Goal: Task Accomplishment & Management: Use online tool/utility

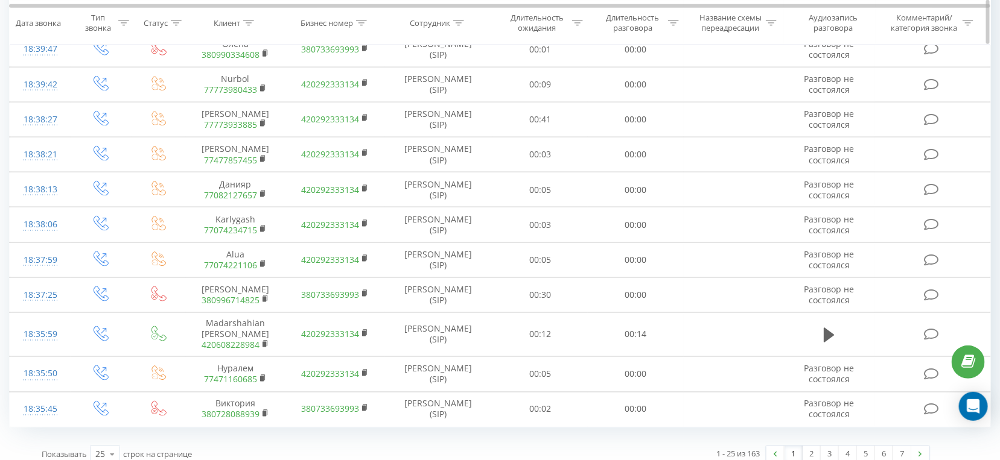
click at [638, 21] on div "Длительность разговора" at bounding box center [632, 23] width 65 height 21
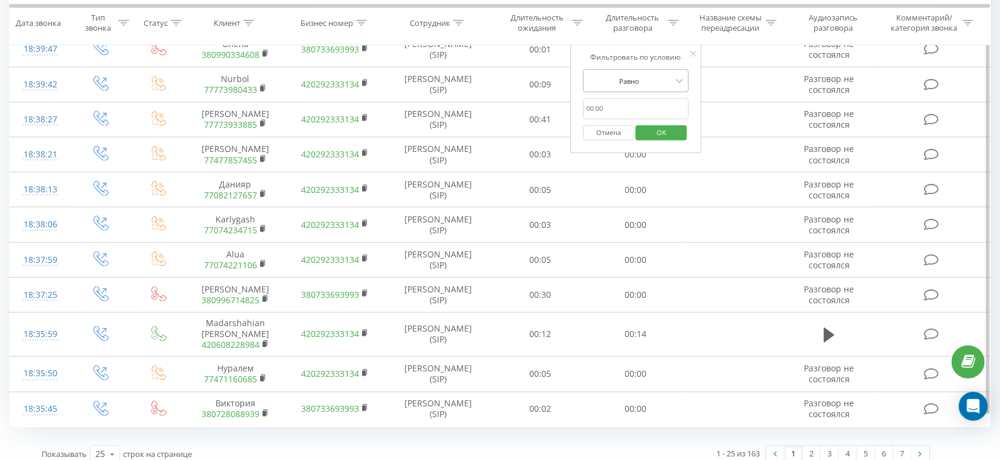
click at [609, 83] on div at bounding box center [629, 80] width 86 height 11
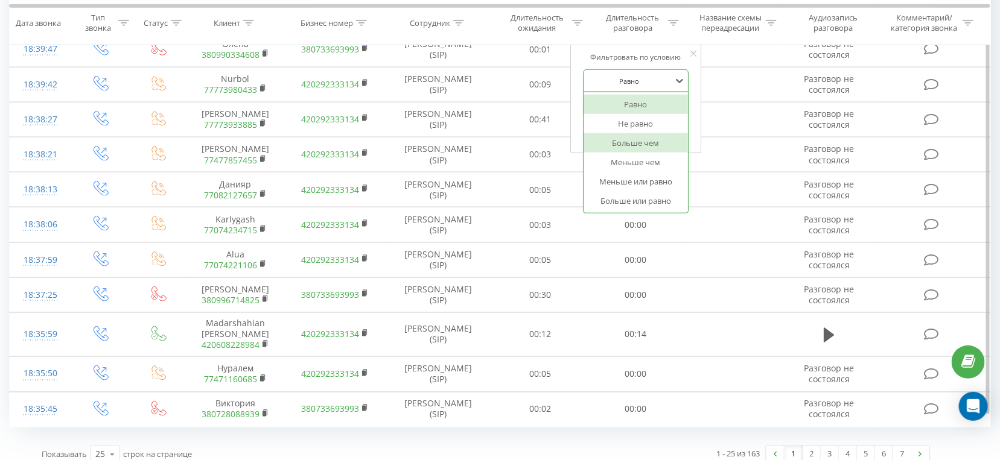
click at [617, 138] on div "Больше чем" at bounding box center [635, 142] width 105 height 19
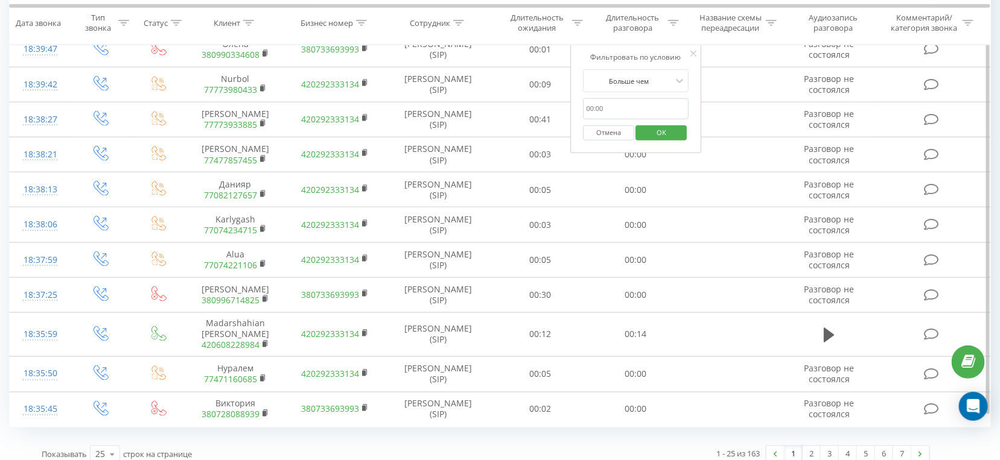
click at [619, 110] on input "text" at bounding box center [636, 108] width 106 height 21
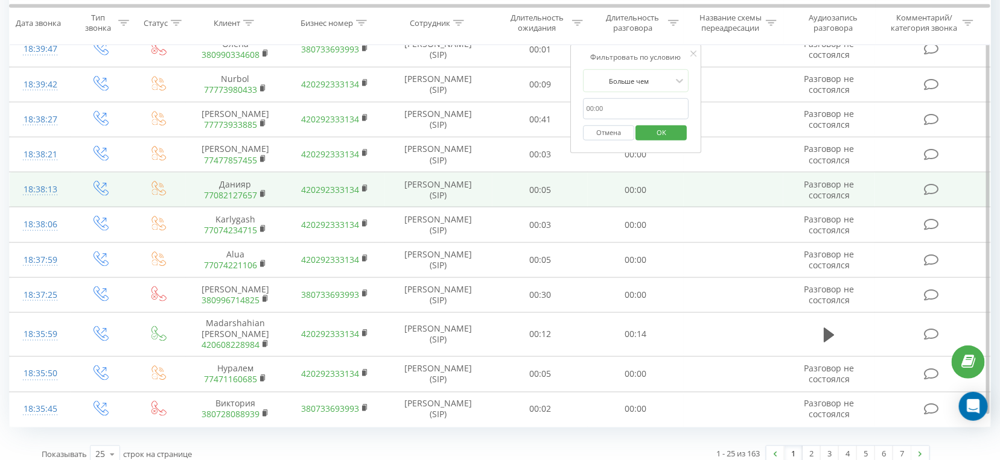
click at [618, 173] on td "00:00" at bounding box center [636, 190] width 96 height 35
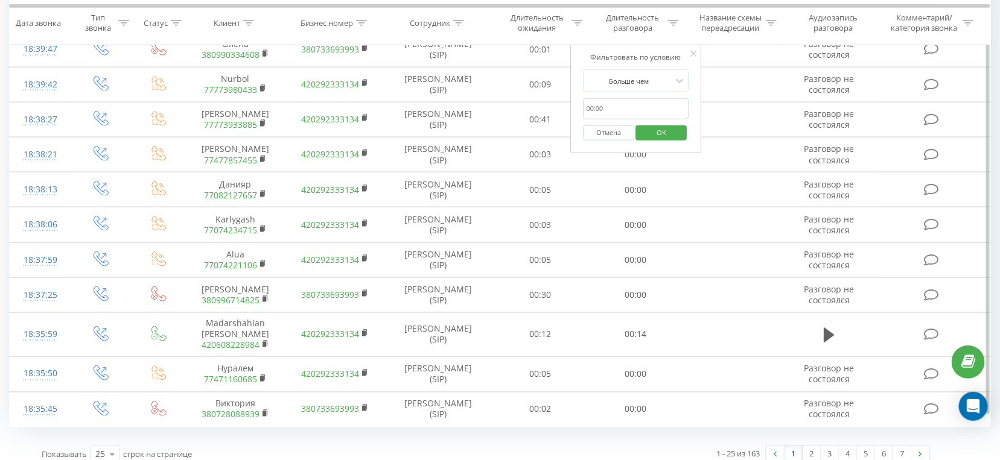
drag, startPoint x: 647, startPoint y: 110, endPoint x: 644, endPoint y: 117, distance: 7.8
click at [644, 110] on input "text" at bounding box center [636, 108] width 106 height 21
click at [653, 130] on span "OK" at bounding box center [661, 132] width 34 height 19
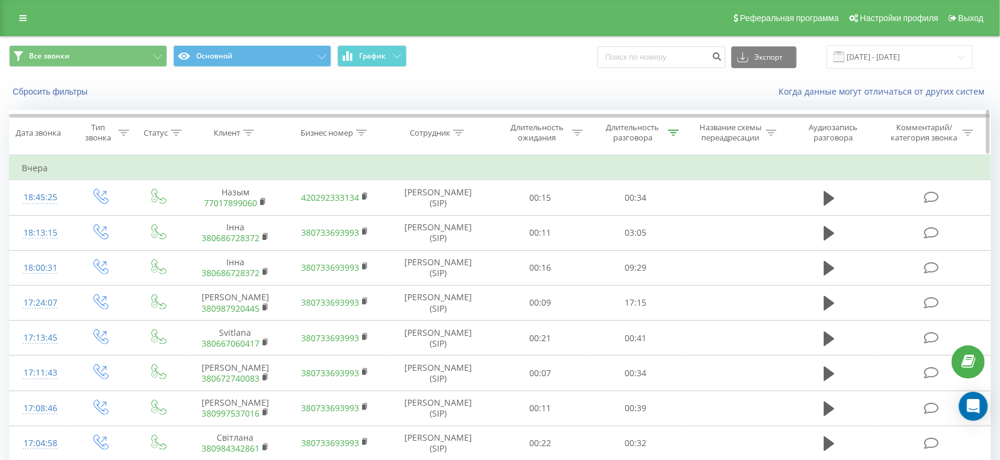
click at [617, 133] on div "Длительность разговора" at bounding box center [632, 132] width 65 height 21
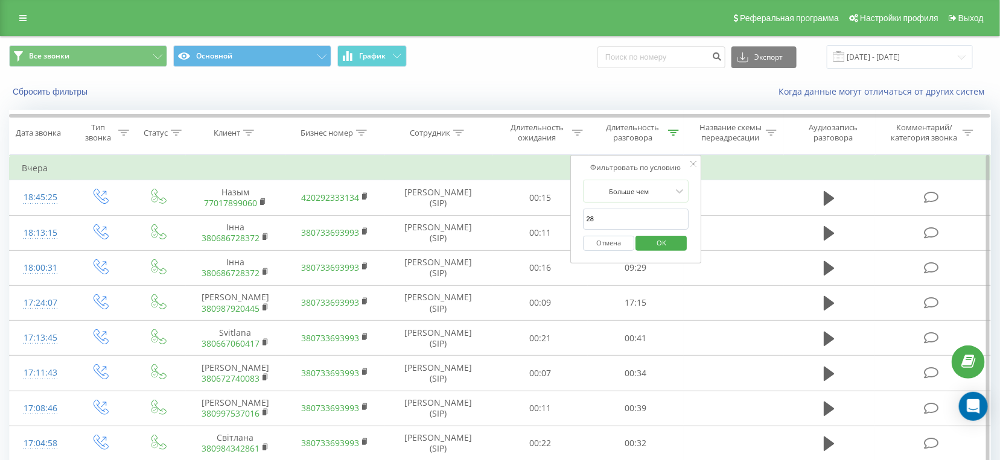
click at [609, 207] on form "Больше чем 28 Отмена OK" at bounding box center [636, 218] width 106 height 77
click at [606, 217] on input "28" at bounding box center [636, 219] width 106 height 21
click at [609, 194] on div at bounding box center [629, 191] width 86 height 11
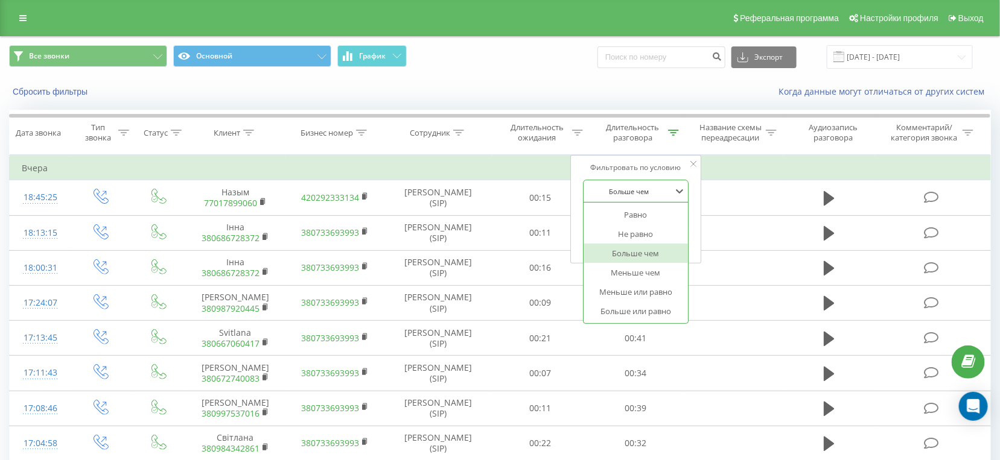
click at [613, 258] on div "Больше чем" at bounding box center [635, 253] width 105 height 19
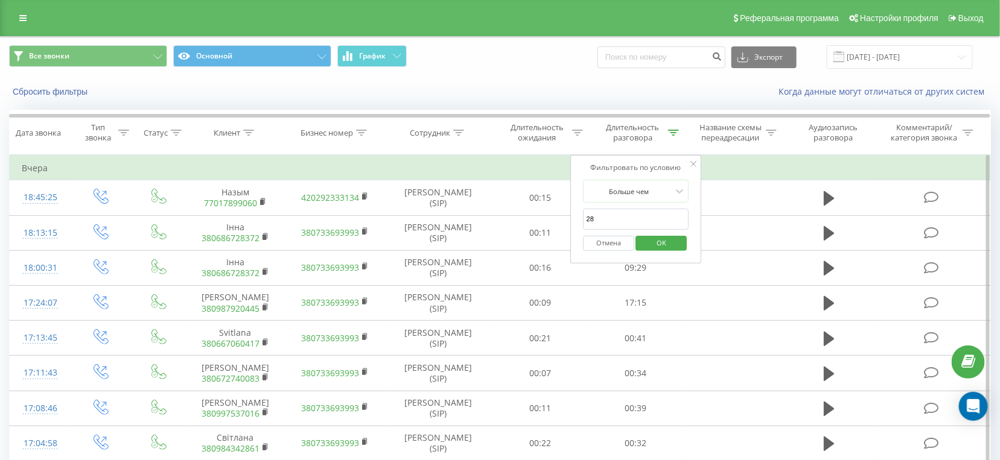
drag, startPoint x: 612, startPoint y: 214, endPoint x: 591, endPoint y: 214, distance: 21.1
click at [591, 214] on input "28" at bounding box center [636, 219] width 106 height 21
click at [600, 220] on input "28" at bounding box center [636, 219] width 106 height 21
type input "25"
click at [664, 246] on span "OK" at bounding box center [661, 242] width 34 height 19
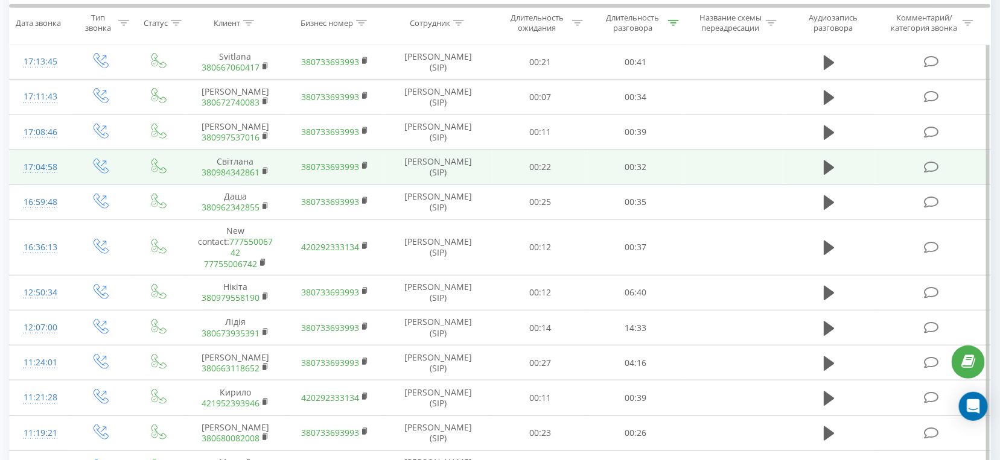
scroll to position [343, 0]
